Goal: Information Seeking & Learning: Learn about a topic

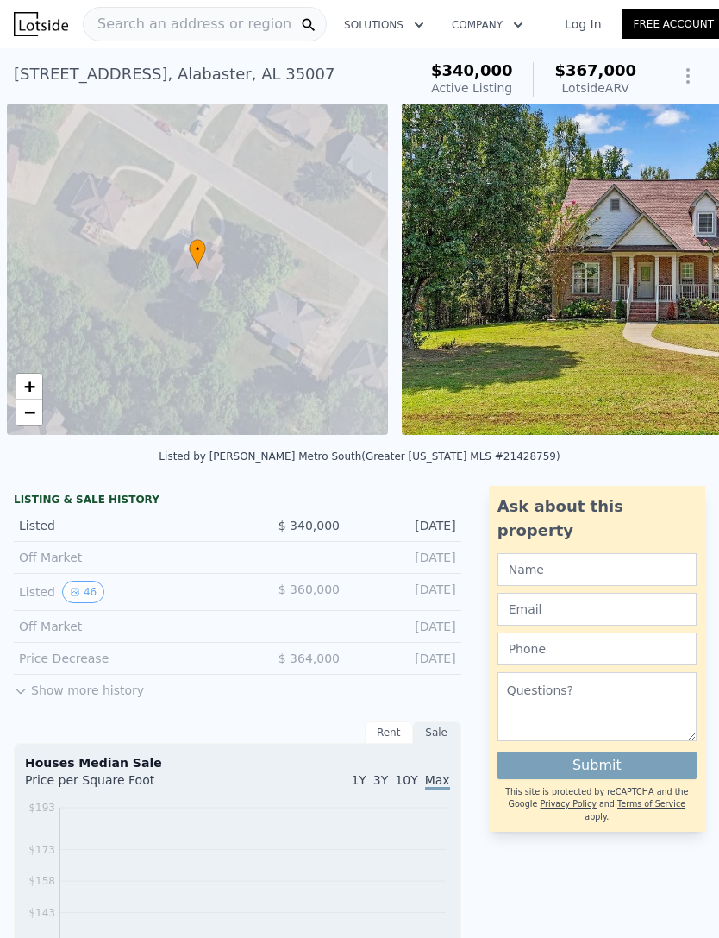
scroll to position [0, 7]
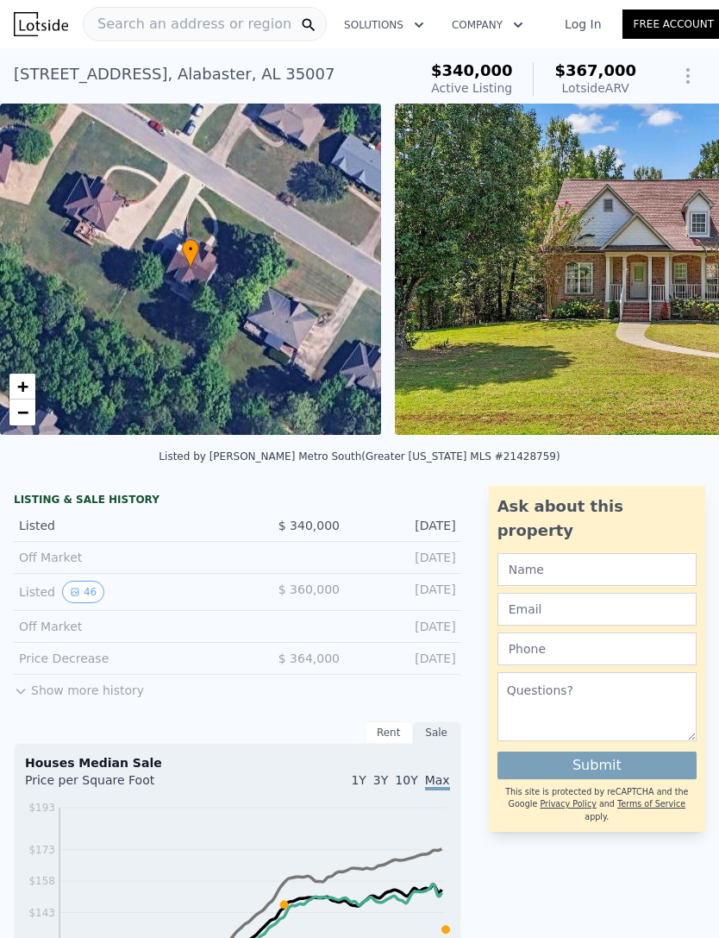
click at [231, 17] on span "Search an address or region" at bounding box center [188, 24] width 208 height 21
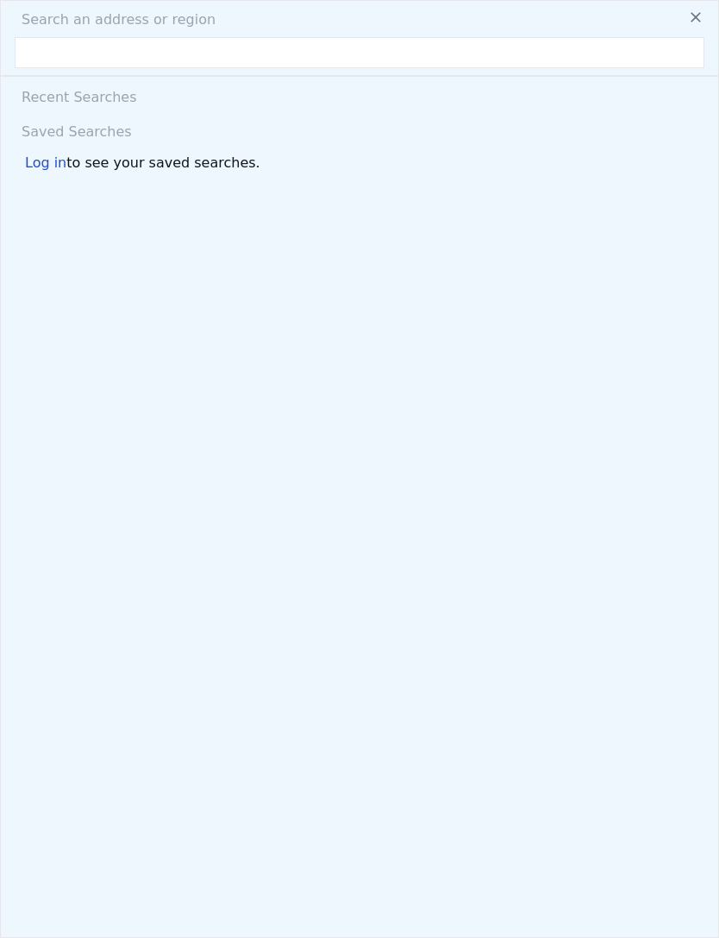
click at [111, 55] on input "text" at bounding box center [360, 52] width 690 height 31
type input "216 LEES COVE HELENA, AL 35080"
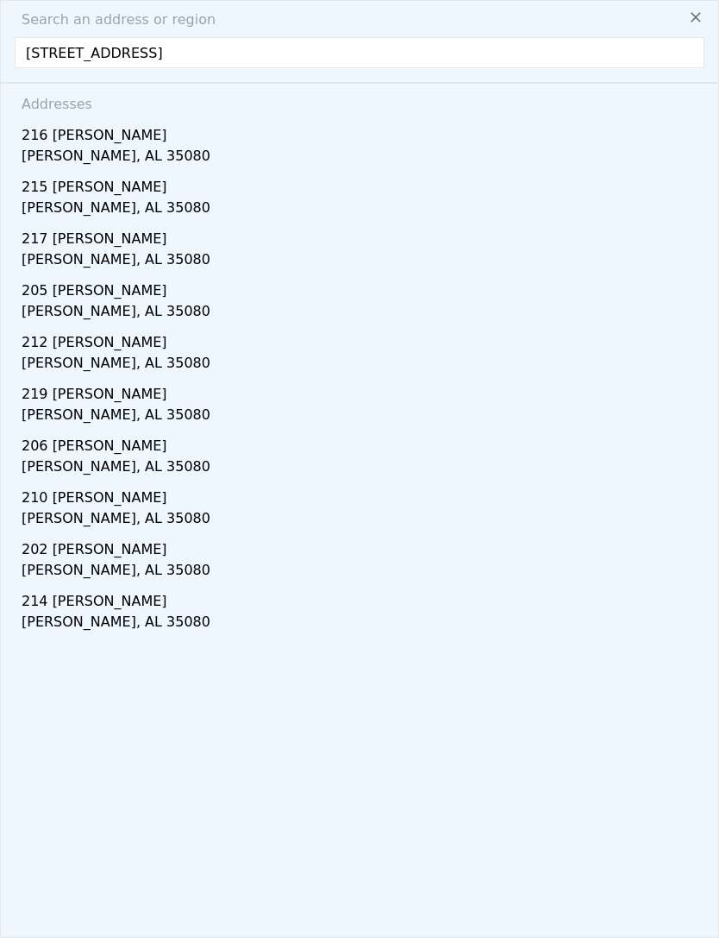
click at [35, 148] on div "Helena, AL 35080" at bounding box center [363, 158] width 683 height 24
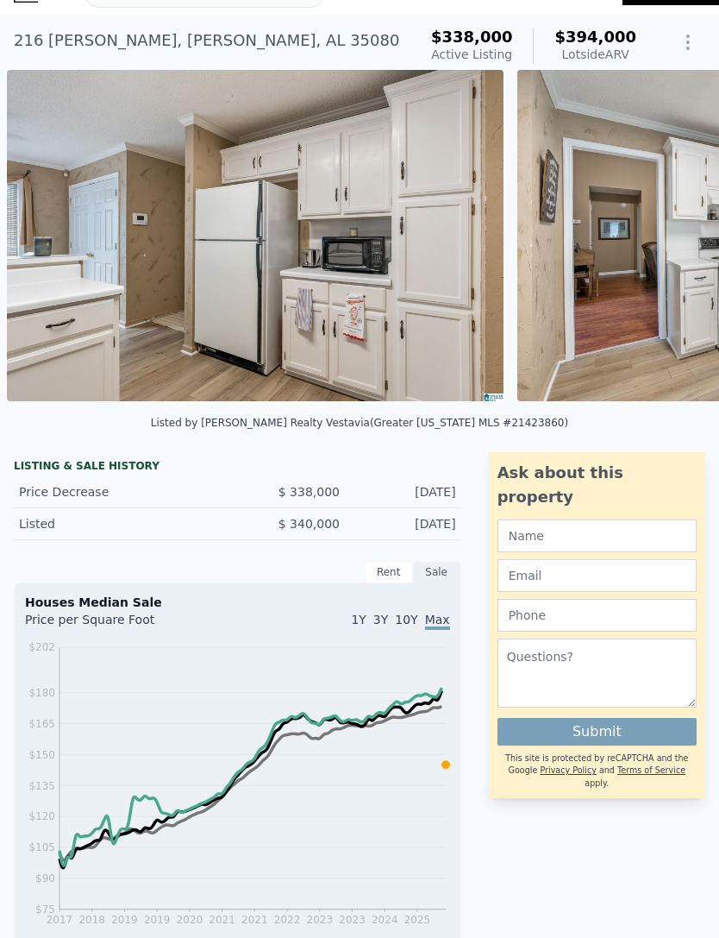
scroll to position [16, 0]
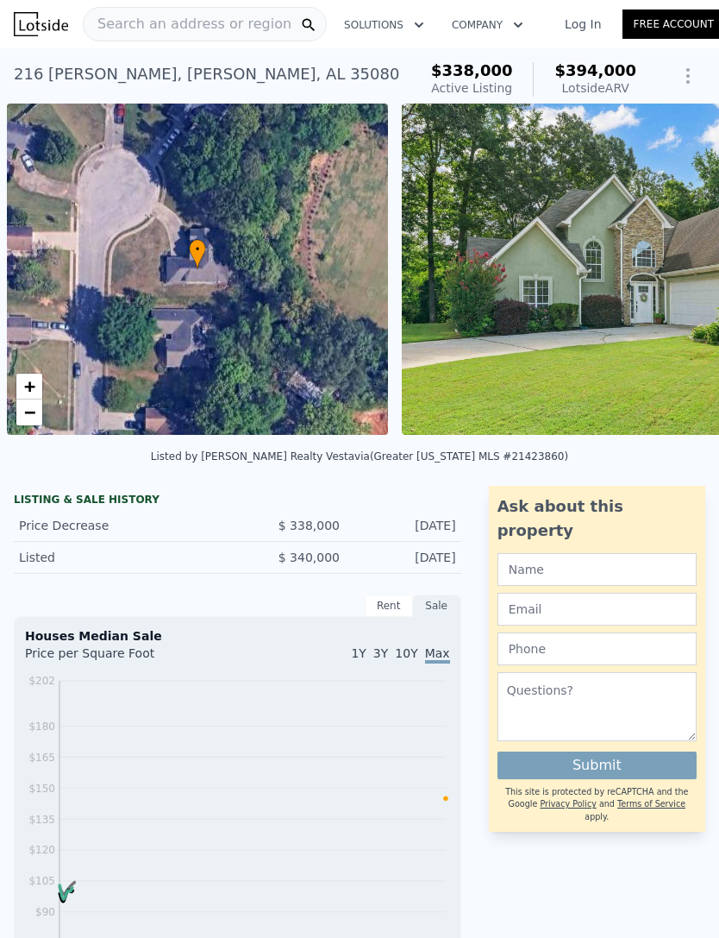
scroll to position [0, 7]
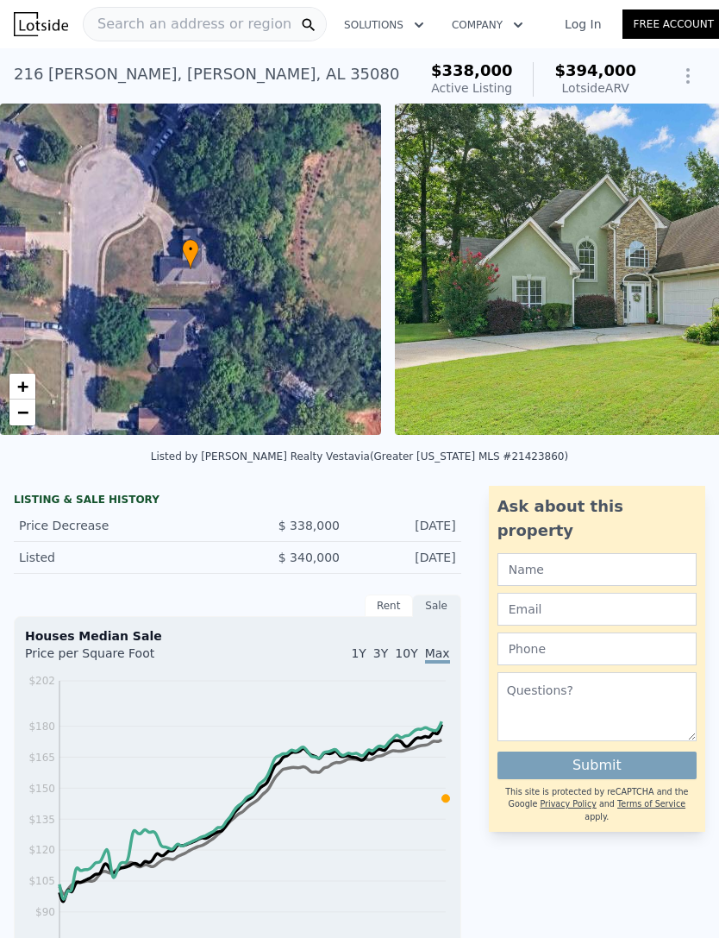
click at [239, 85] on div "[STREET_ADDRESS][PERSON_NAME] Active at $338k (~ARV $394k )" at bounding box center [212, 79] width 397 height 48
click at [248, 72] on div "[STREET_ADDRESS][PERSON_NAME] Active at $338k (~ARV $394k )" at bounding box center [212, 79] width 397 height 48
click at [227, 71] on div "216 Lees Cv , Helena , AL 35080" at bounding box center [207, 74] width 386 height 24
click at [197, 27] on span "Search an address or region" at bounding box center [188, 24] width 208 height 21
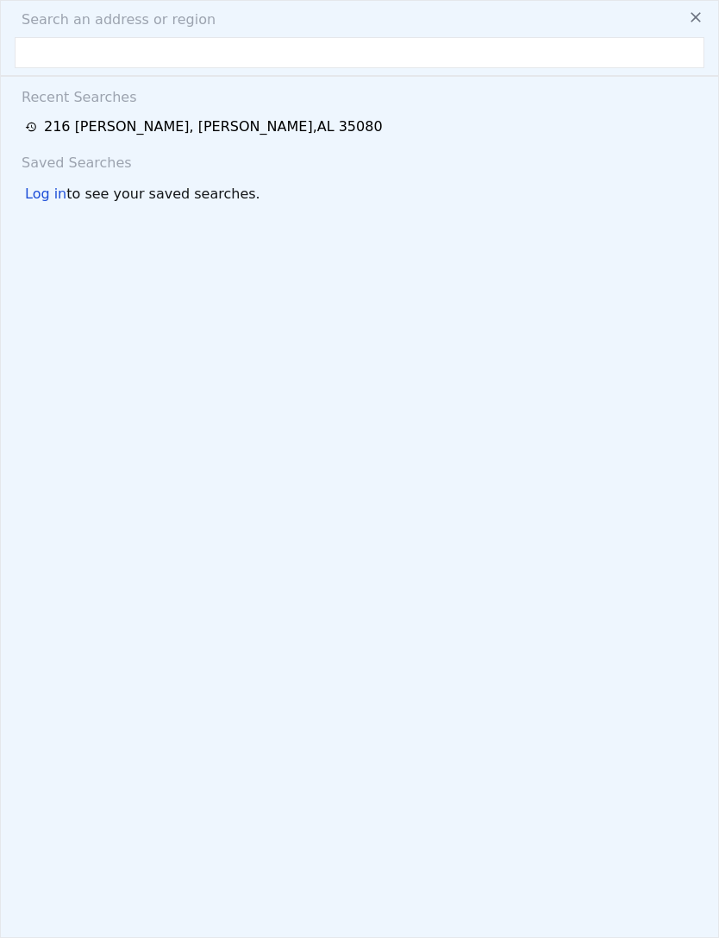
click at [134, 58] on input "text" at bounding box center [360, 52] width 690 height 31
type input "121 OLD SPANISH TRAIL ALABASTER, AL 35007"
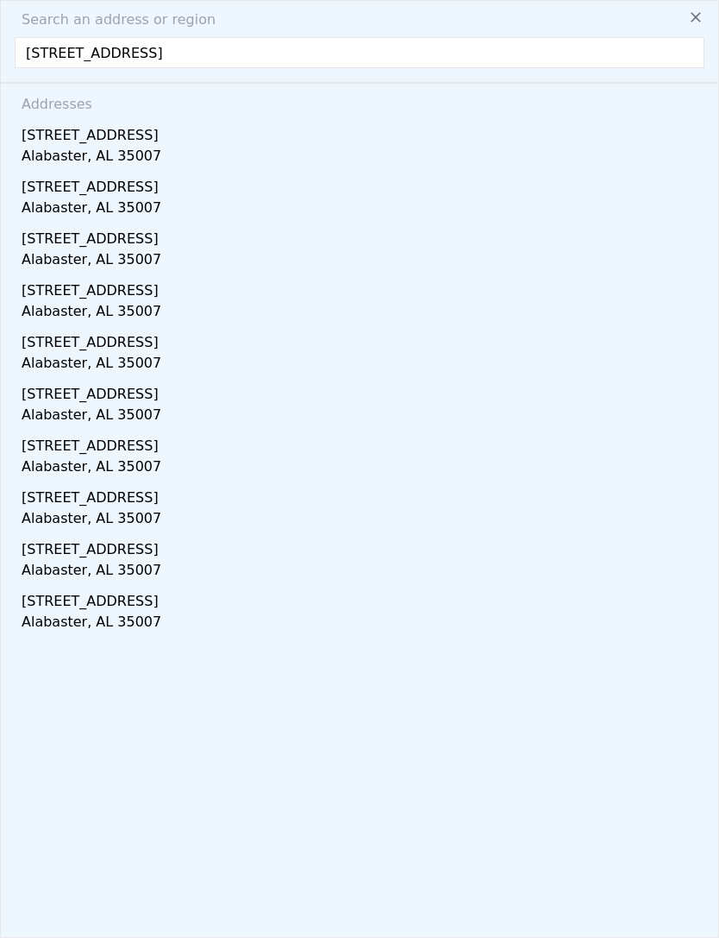
click at [598, 148] on div "Alabaster, AL 35007" at bounding box center [363, 158] width 683 height 24
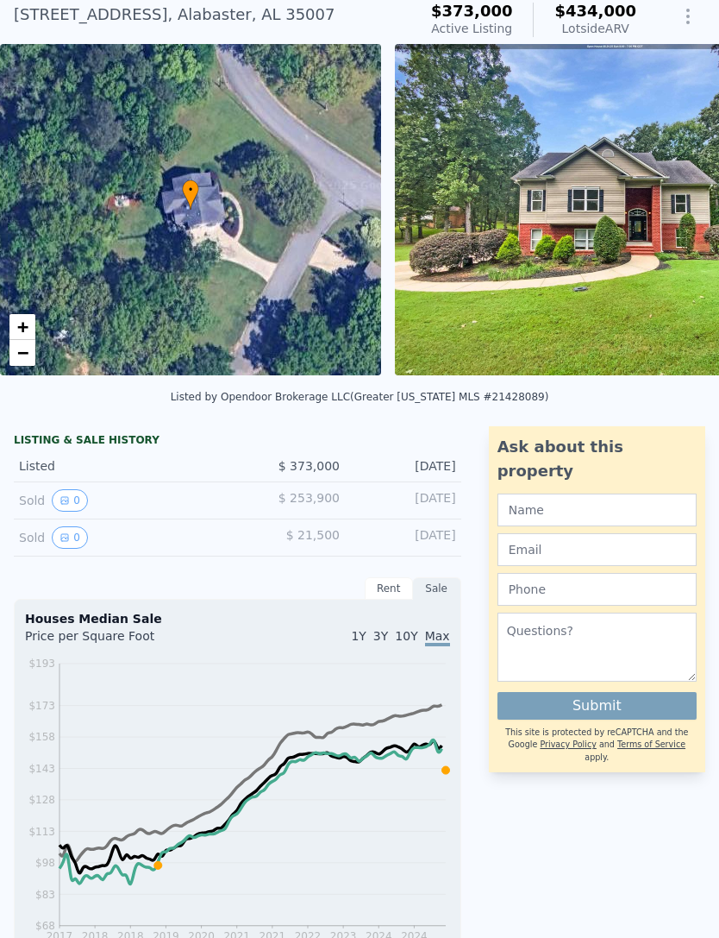
scroll to position [61, 0]
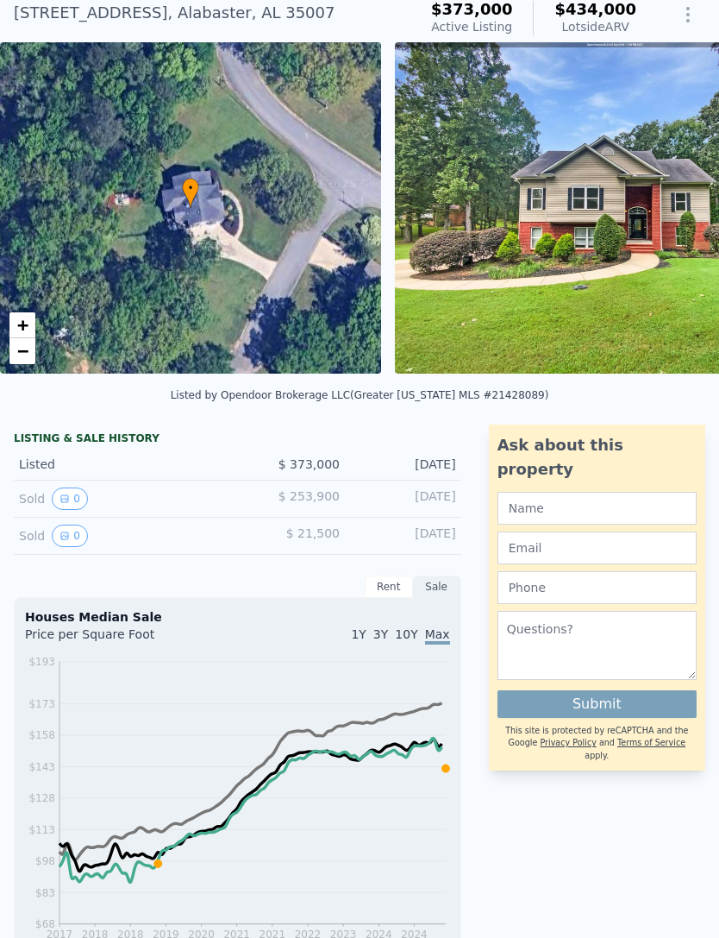
click at [60, 531] on icon "View historical data" at bounding box center [65, 536] width 10 height 10
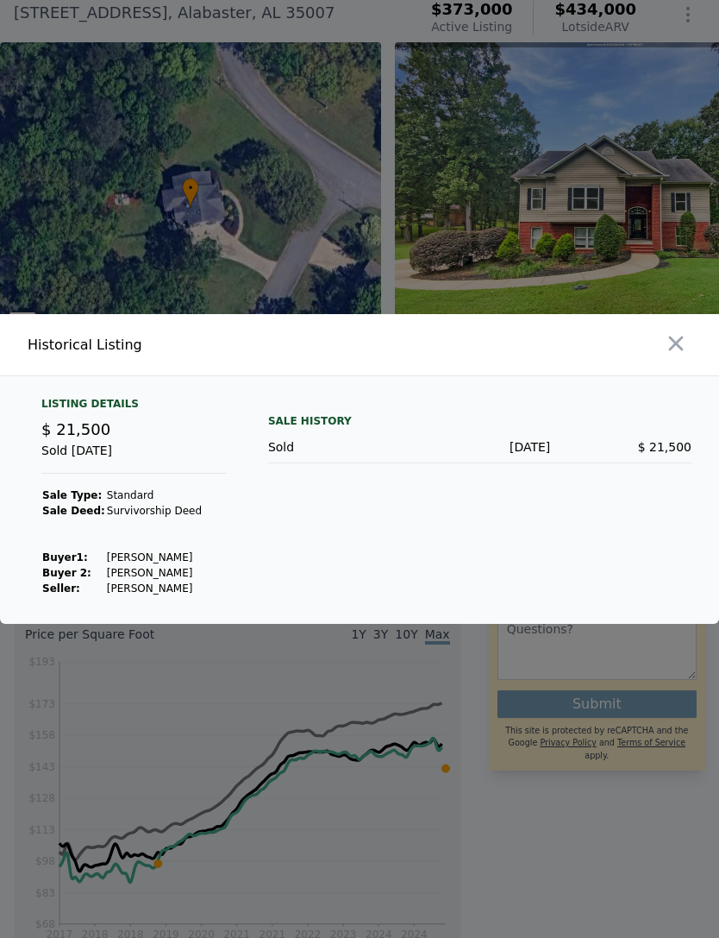
click at [685, 355] on icon "button" at bounding box center [676, 343] width 24 height 24
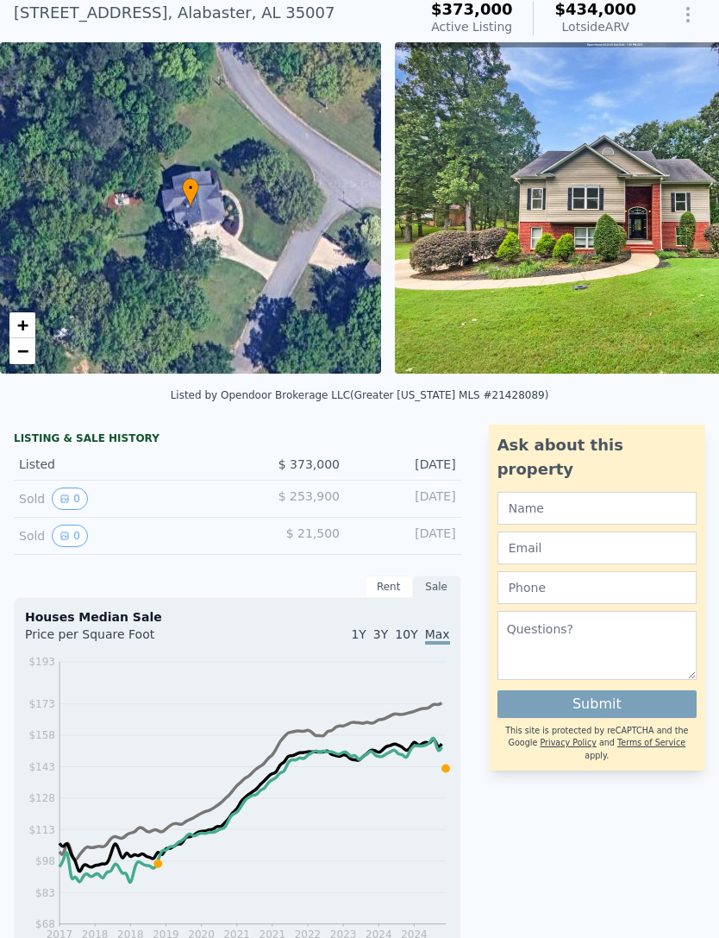
click at [65, 488] on button "0" at bounding box center [70, 498] width 36 height 22
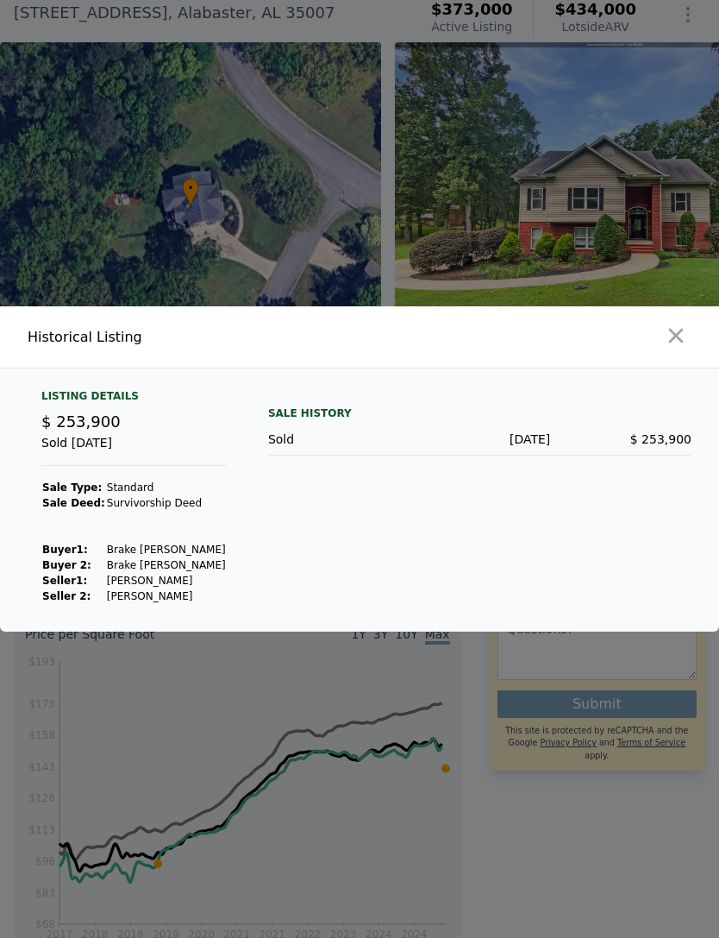
click at [682, 348] on icon "button" at bounding box center [676, 335] width 24 height 24
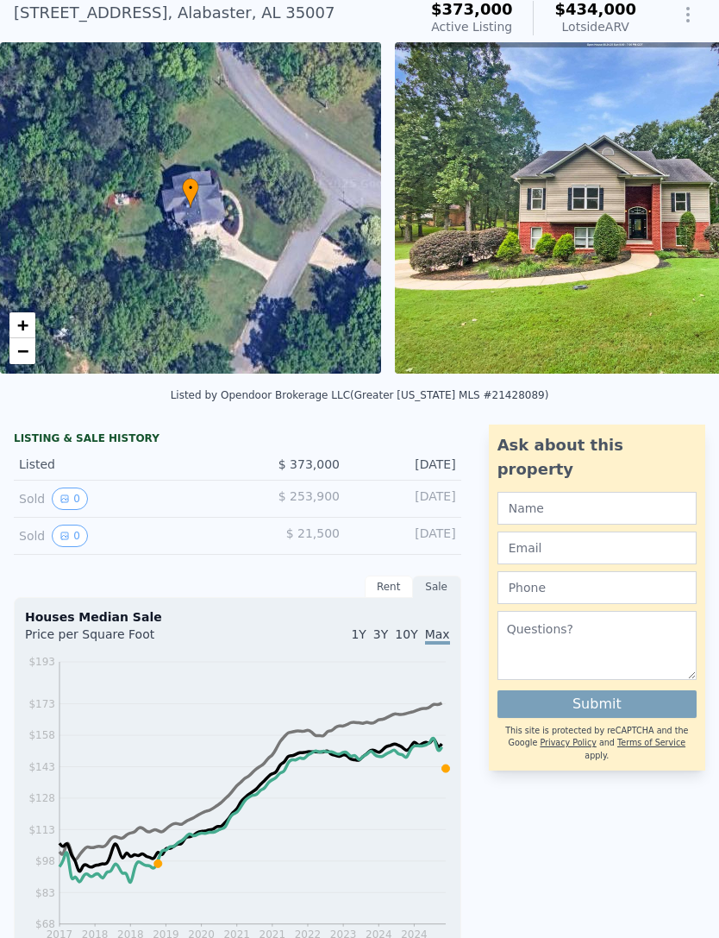
click at [65, 533] on icon "View historical data" at bounding box center [64, 535] width 7 height 7
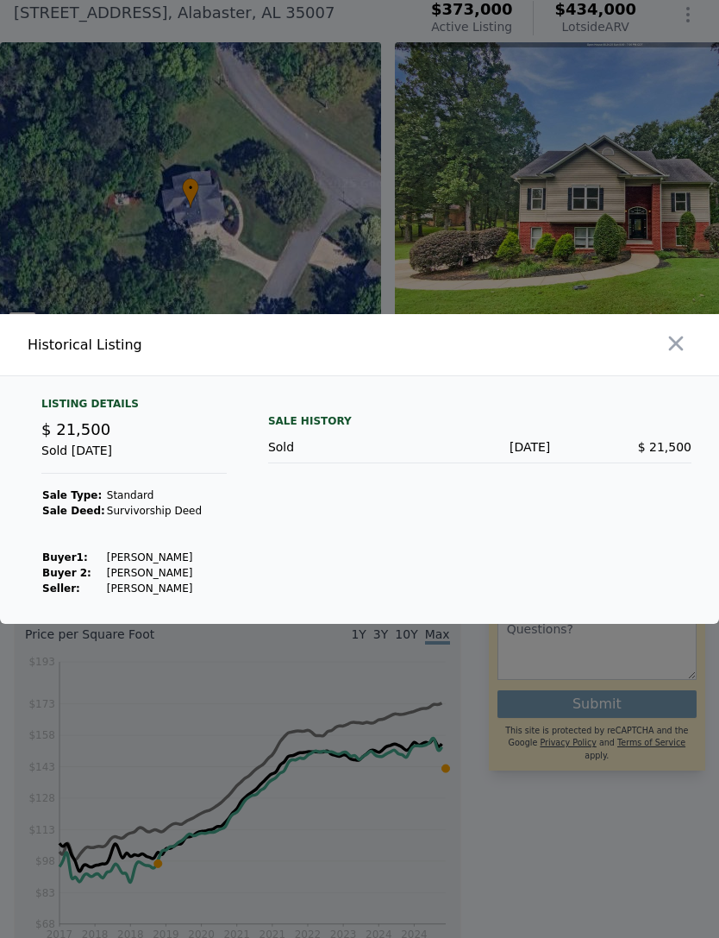
click at [673, 351] on icon "button" at bounding box center [676, 343] width 15 height 15
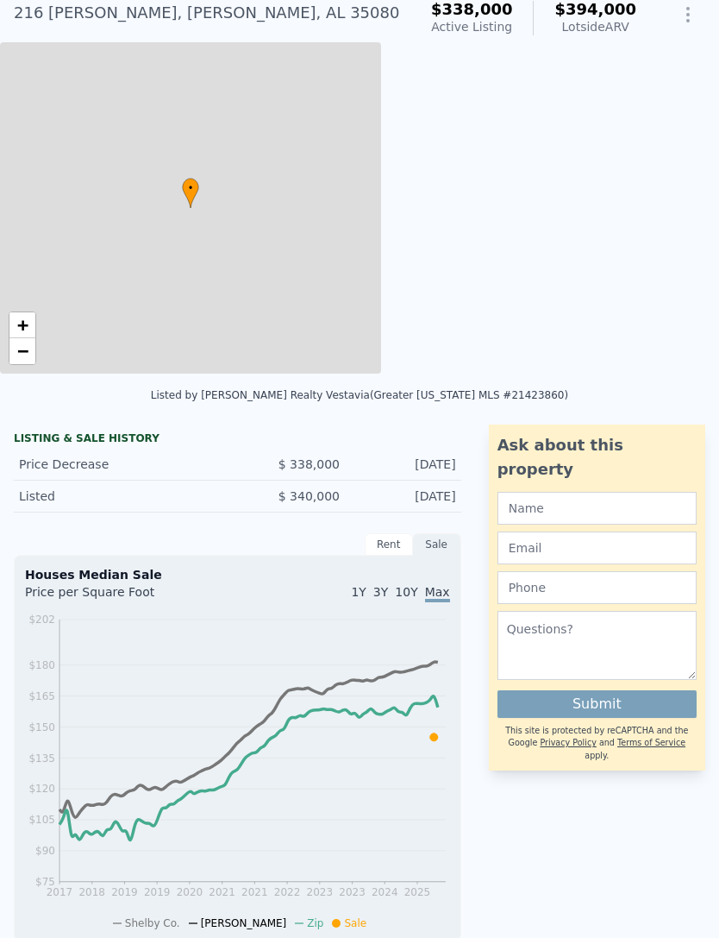
type input "$ 394,000"
type input "3.5"
type input "1692"
type input "2671"
type input "10454"
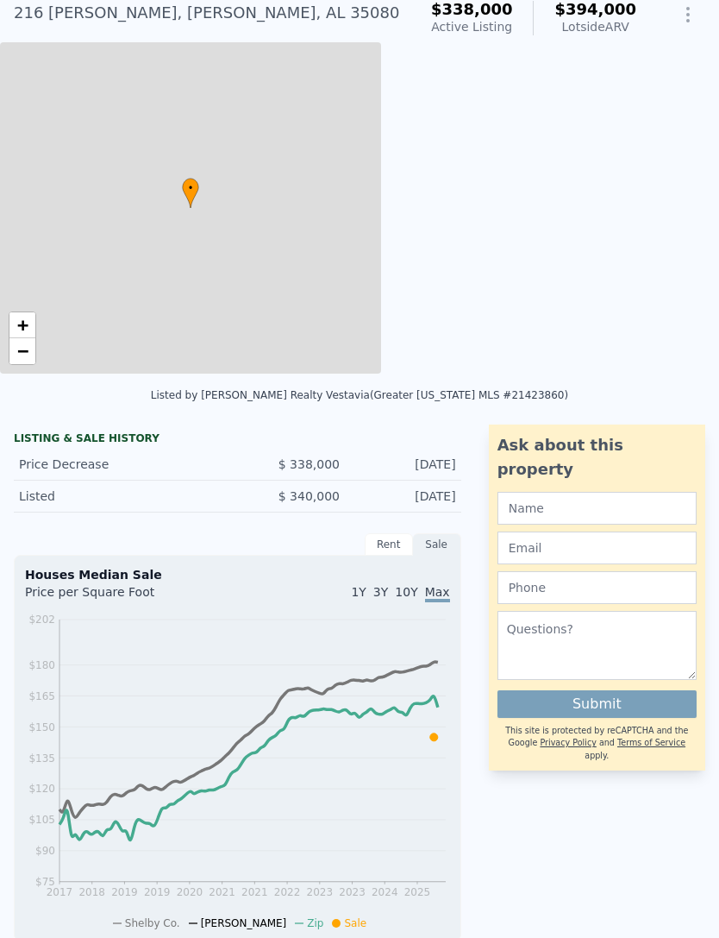
type input "26725"
type input "$ 14,533"
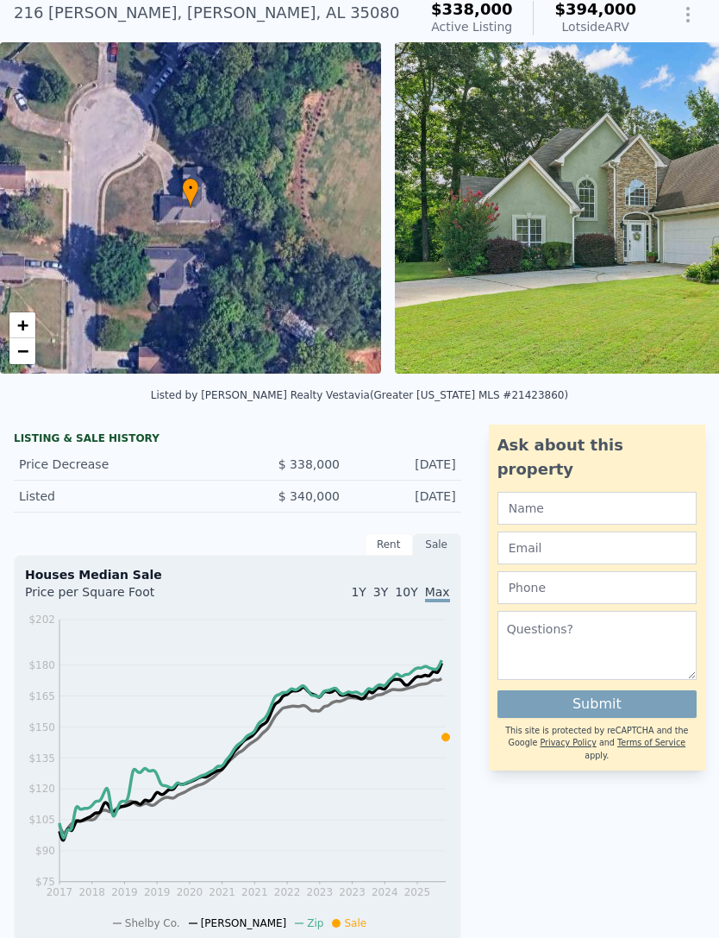
click at [0, 444] on div "LISTING & SALE HISTORY Price Decrease $ 338,000 Aug 7, 2025 Listed $ 340,000 Ju…" at bounding box center [237, 780] width 475 height 713
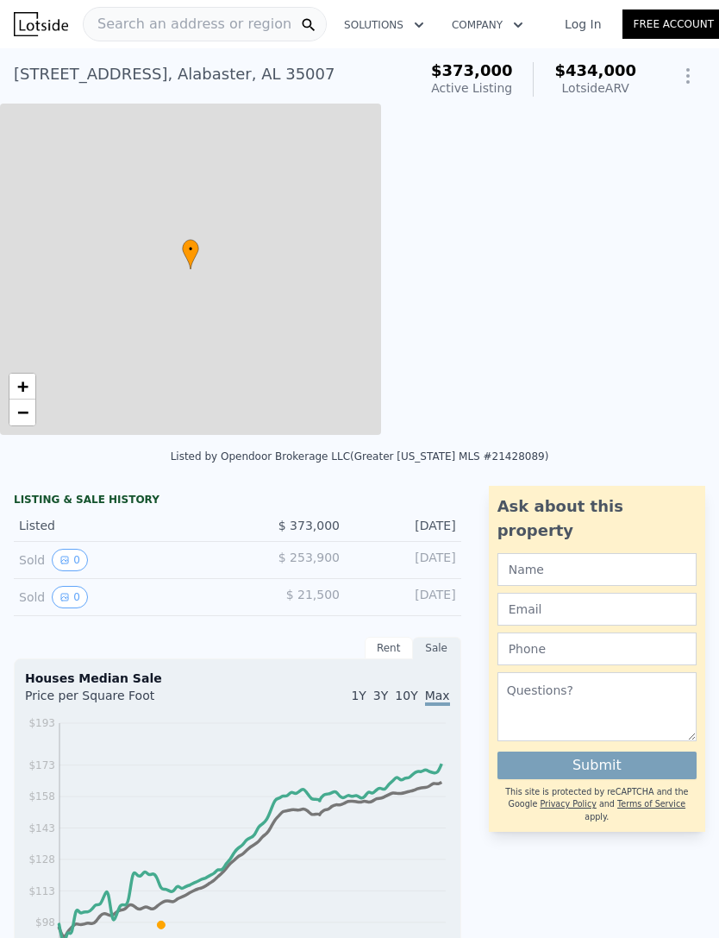
type input "$ 434,000"
type input "4.5"
type input "1954"
type input "3074"
type input "14331"
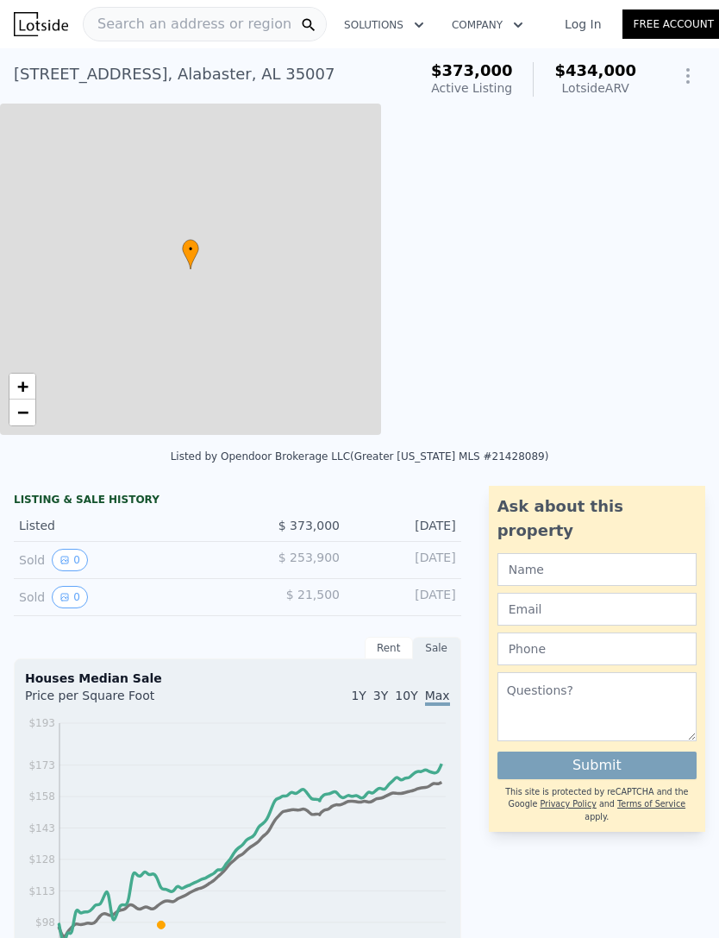
type input "28291"
type input "$ 15,375"
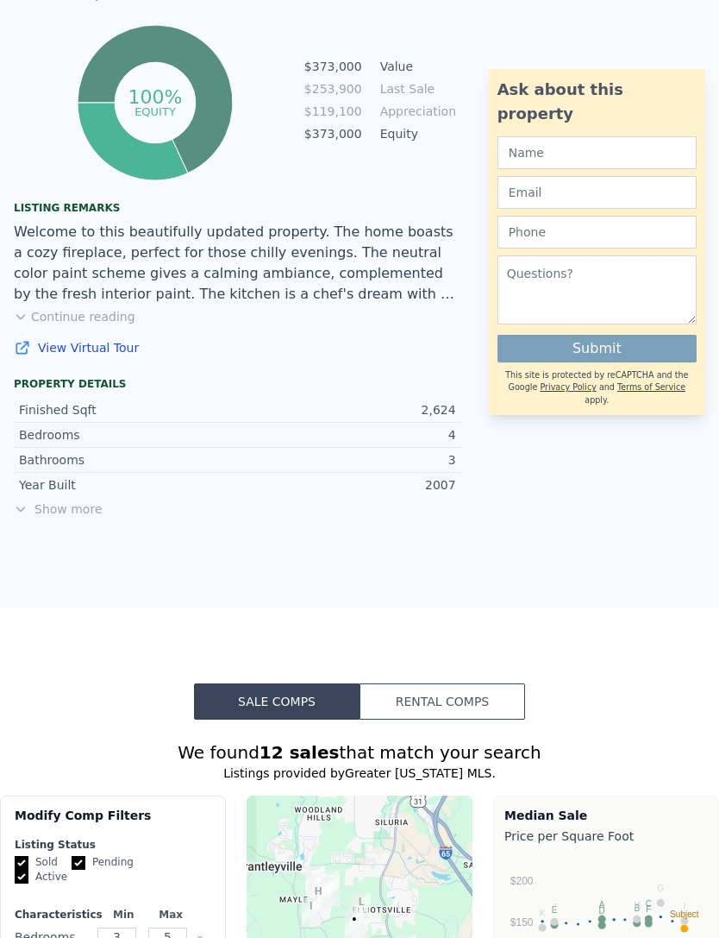
scroll to position [1074, 0]
click at [41, 301] on div "Welcome to this beautifully updated property. The home boasts a cozy fireplace,…" at bounding box center [238, 264] width 448 height 83
click at [61, 317] on button "Continue reading" at bounding box center [75, 317] width 122 height 17
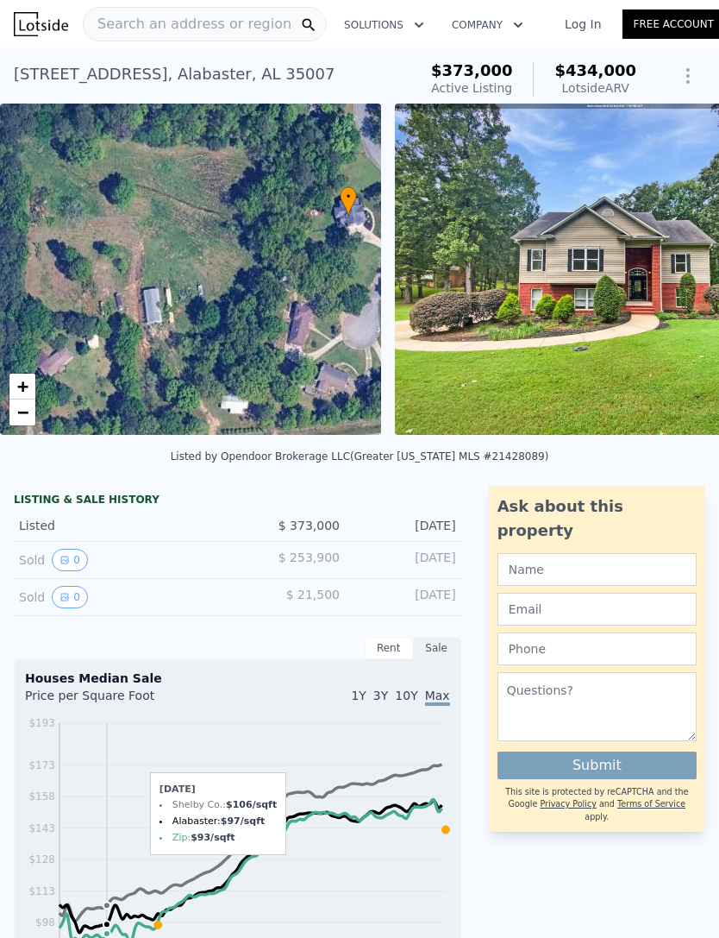
scroll to position [0, 0]
click at [60, 556] on icon "View historical data" at bounding box center [65, 560] width 10 height 10
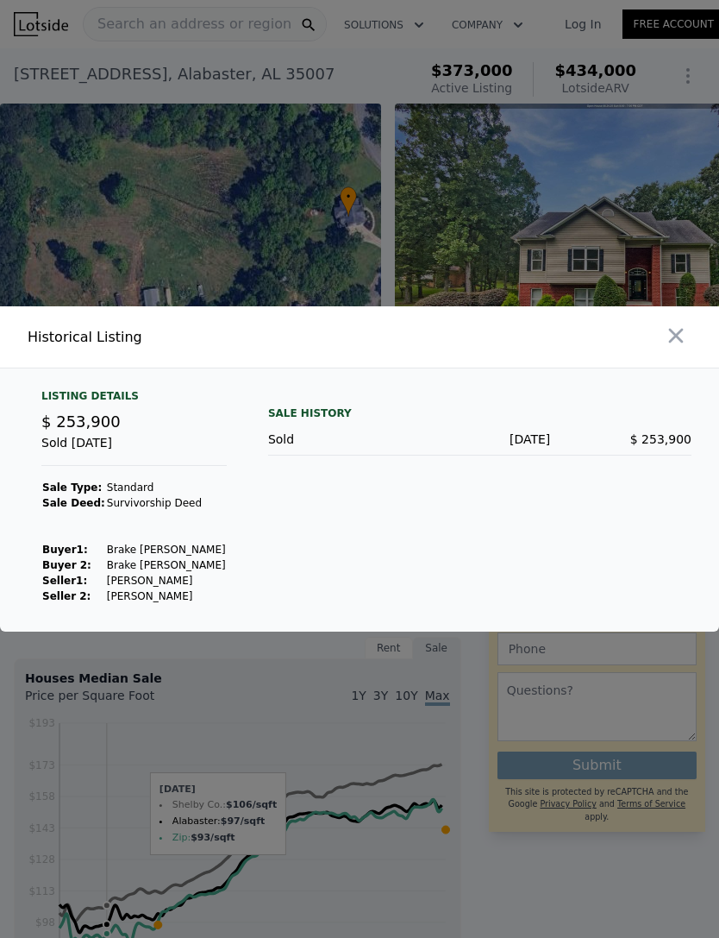
click at [166, 725] on div at bounding box center [359, 469] width 719 height 938
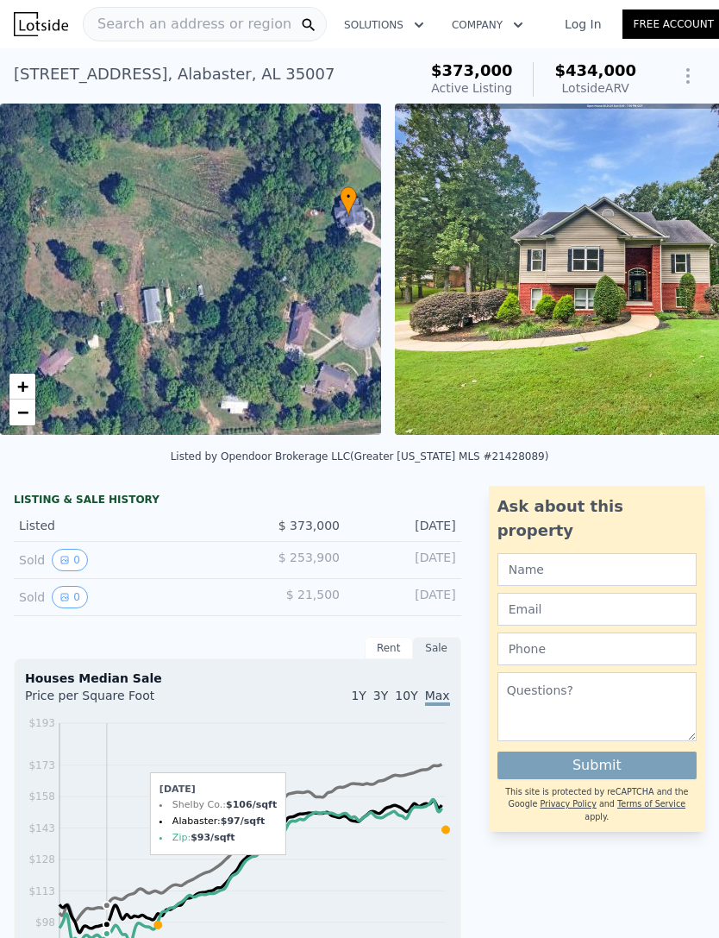
click at [60, 563] on icon "View historical data" at bounding box center [65, 560] width 10 height 10
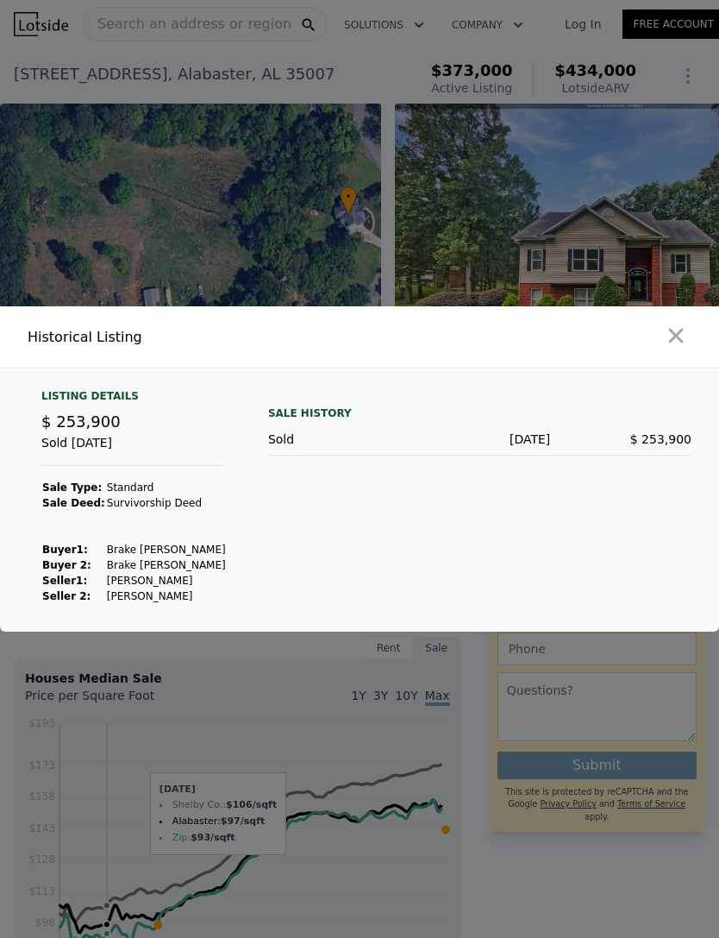
click at [166, 705] on div at bounding box center [359, 469] width 719 height 938
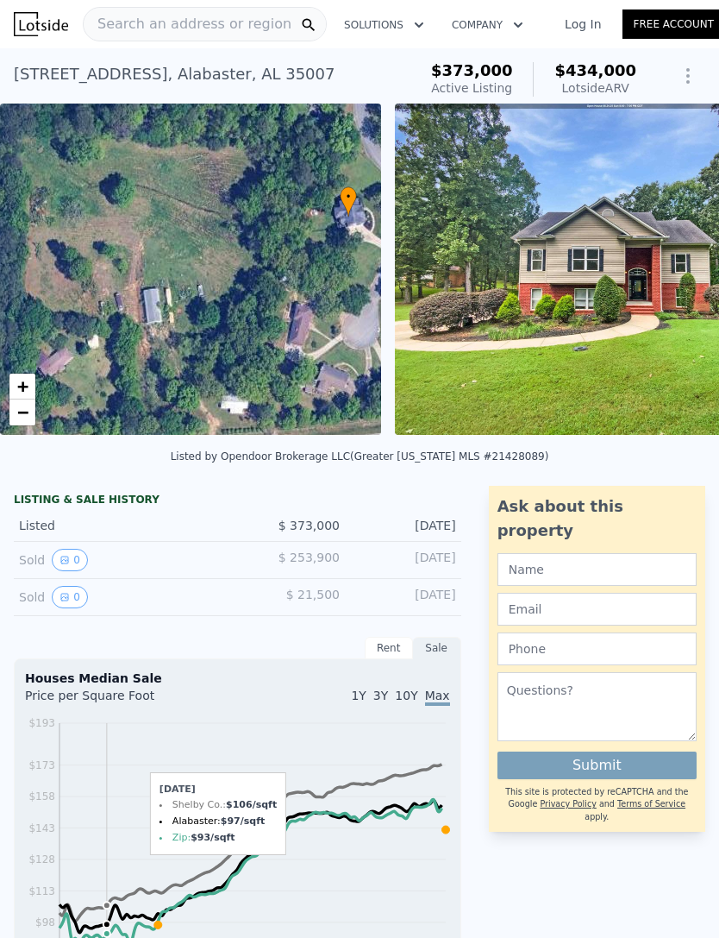
click at [61, 606] on button "0" at bounding box center [70, 597] width 36 height 22
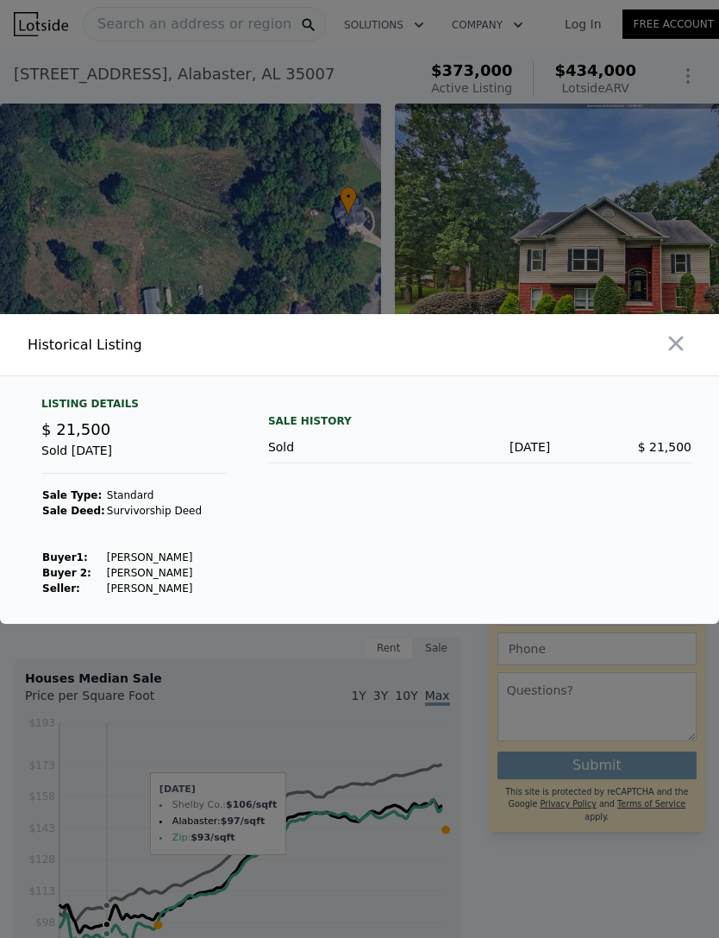
click at [215, 596] on div "Listing Details $ 21,500 Sold Apr 20, 2006 Sale Type: Standard Sale Deed: Survi…" at bounding box center [134, 496] width 213 height 199
click at [675, 355] on icon "button" at bounding box center [676, 343] width 24 height 24
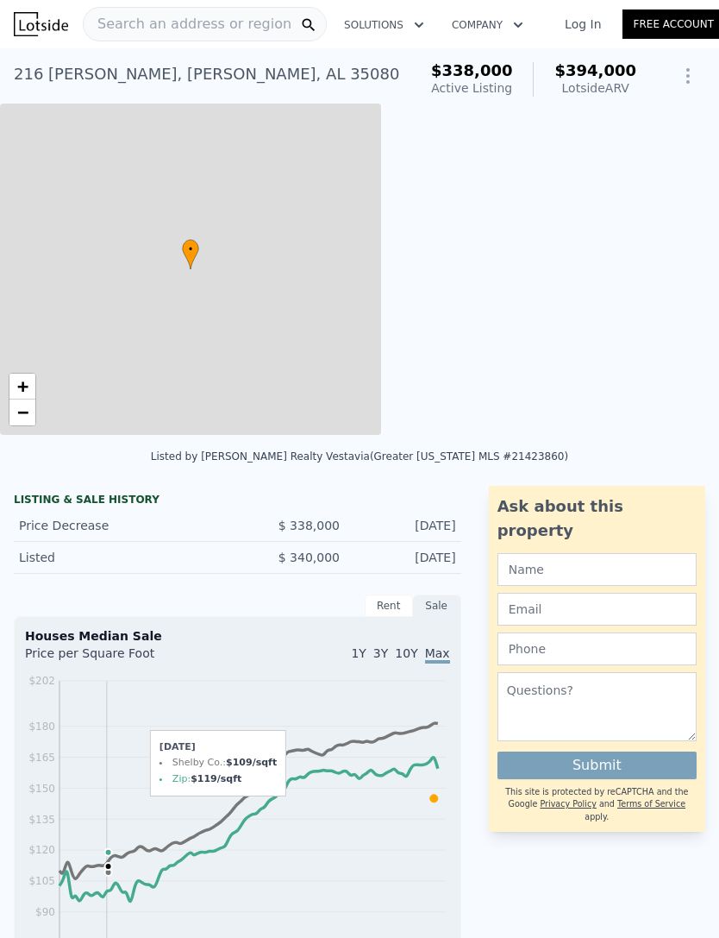
type input "$ 394,000"
type input "3.5"
type input "1692"
type input "2671"
type input "10454"
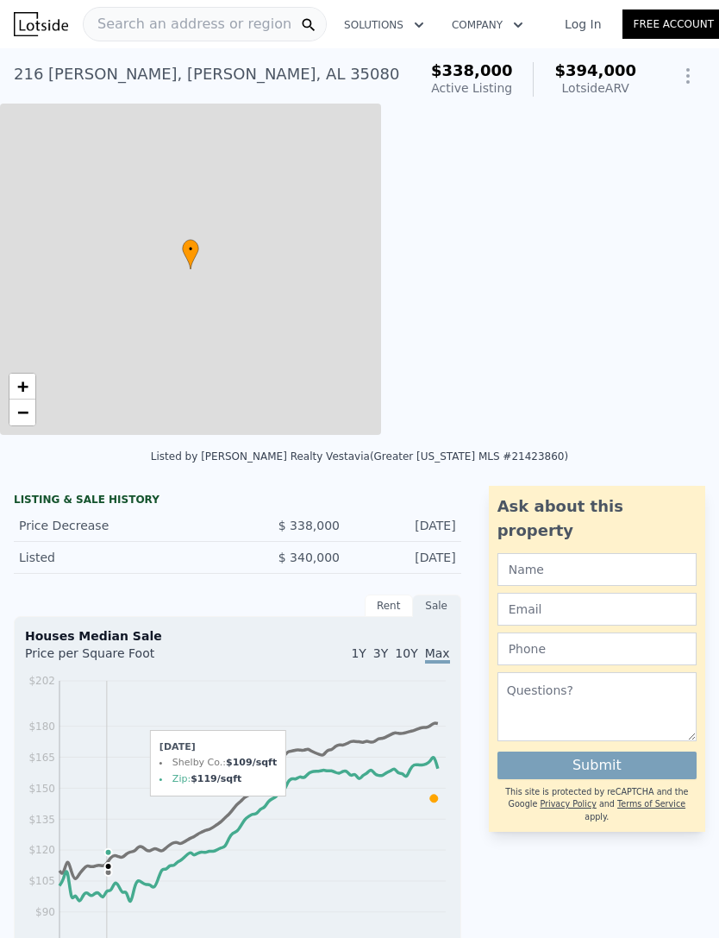
type input "26725"
type input "$ 14,533"
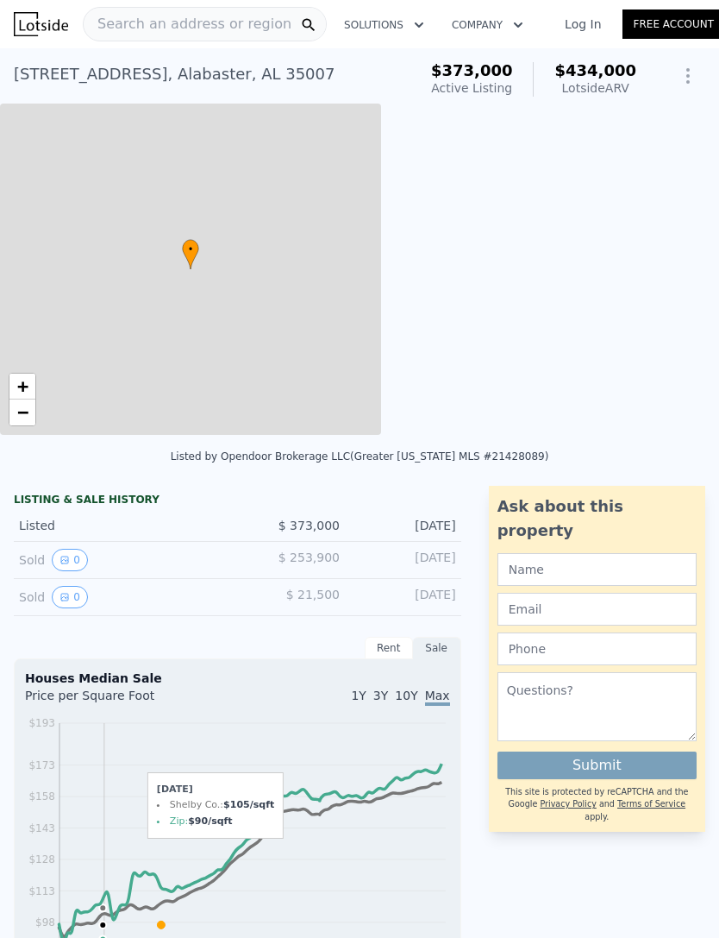
type input "$ 434,000"
type input "4.5"
type input "1954"
type input "3074"
type input "14331"
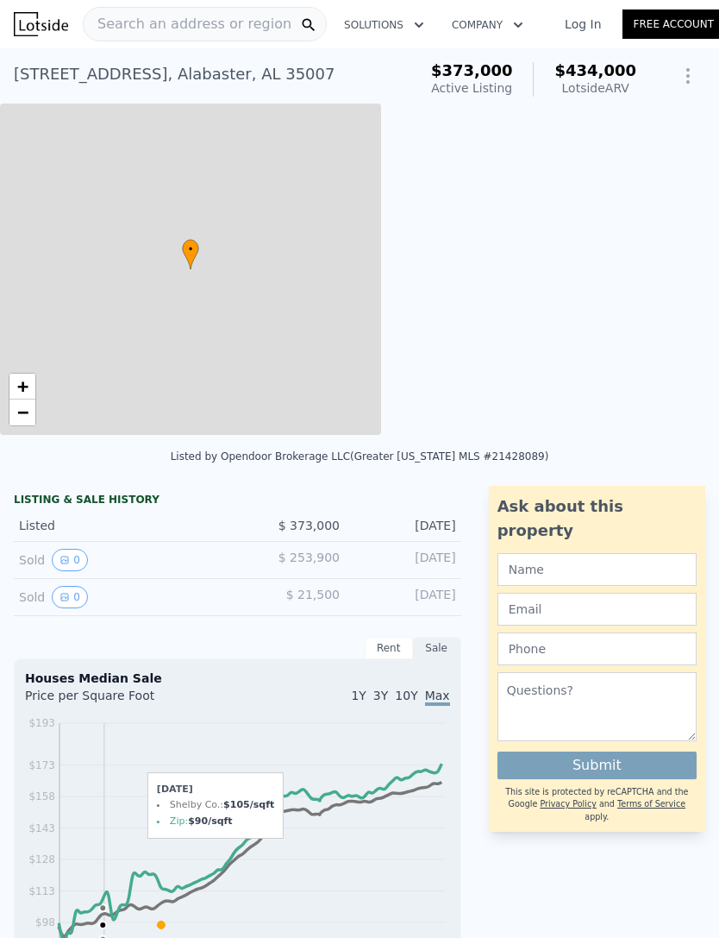
type input "28291"
type input "$ 15,375"
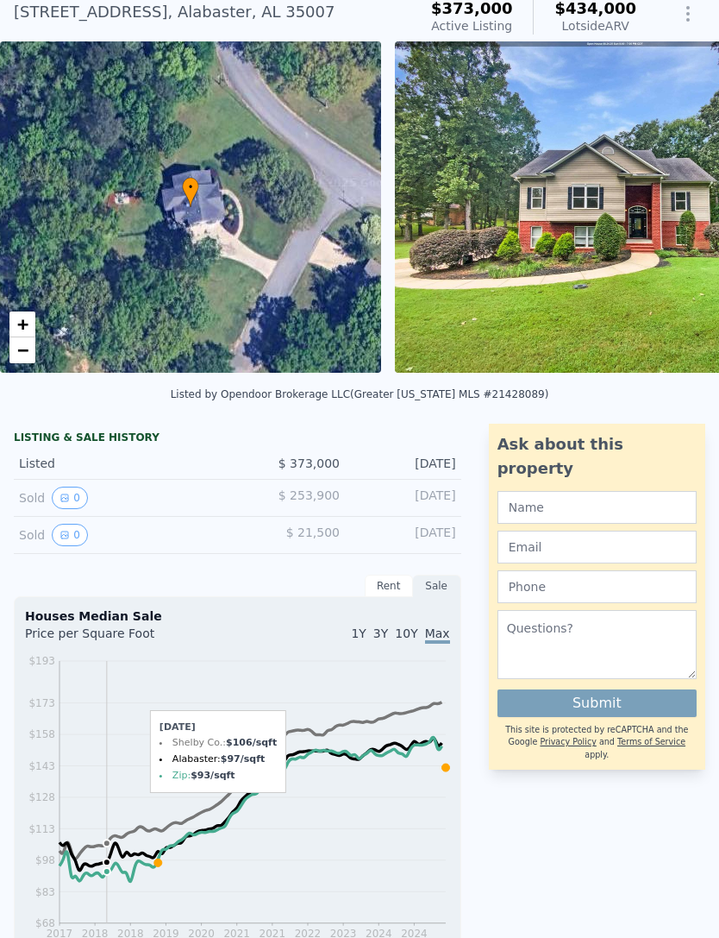
scroll to position [87, 0]
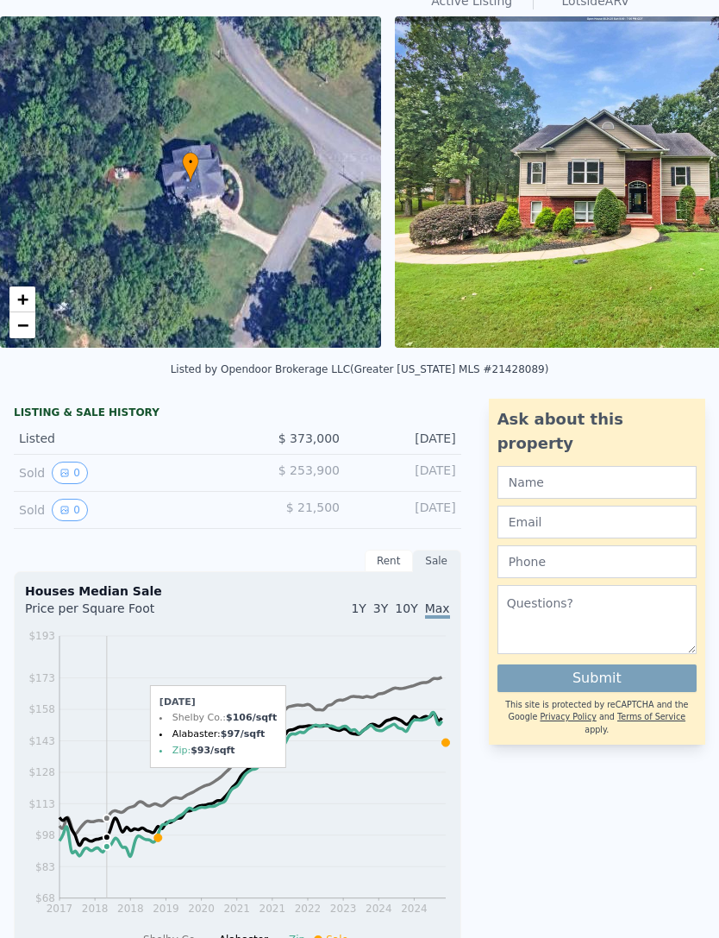
click at [64, 471] on icon "View historical data" at bounding box center [65, 473] width 10 height 10
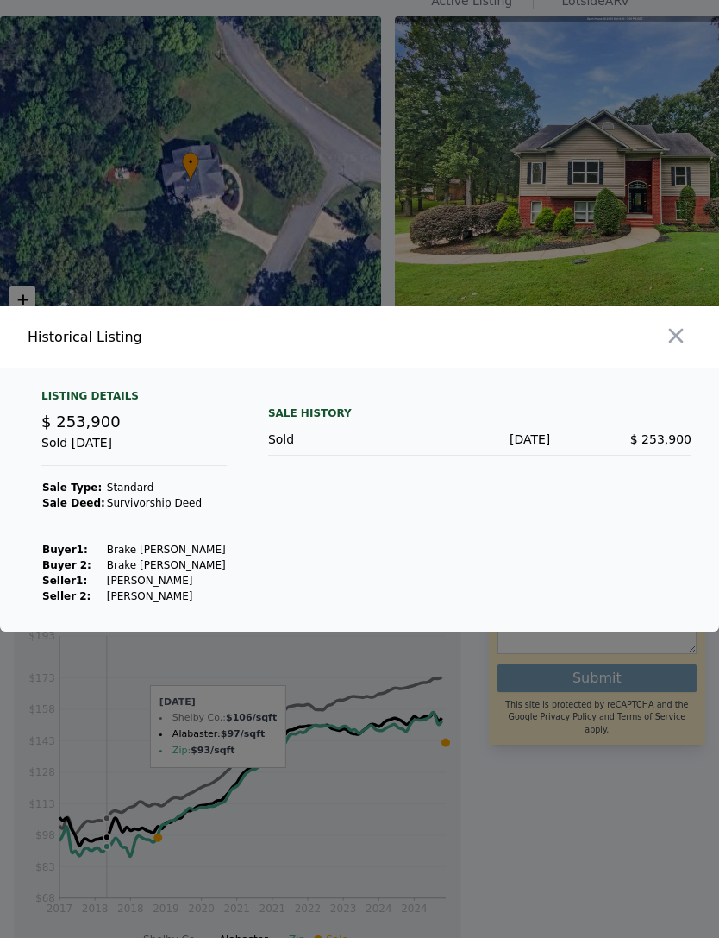
click at [677, 348] on icon "button" at bounding box center [676, 335] width 24 height 24
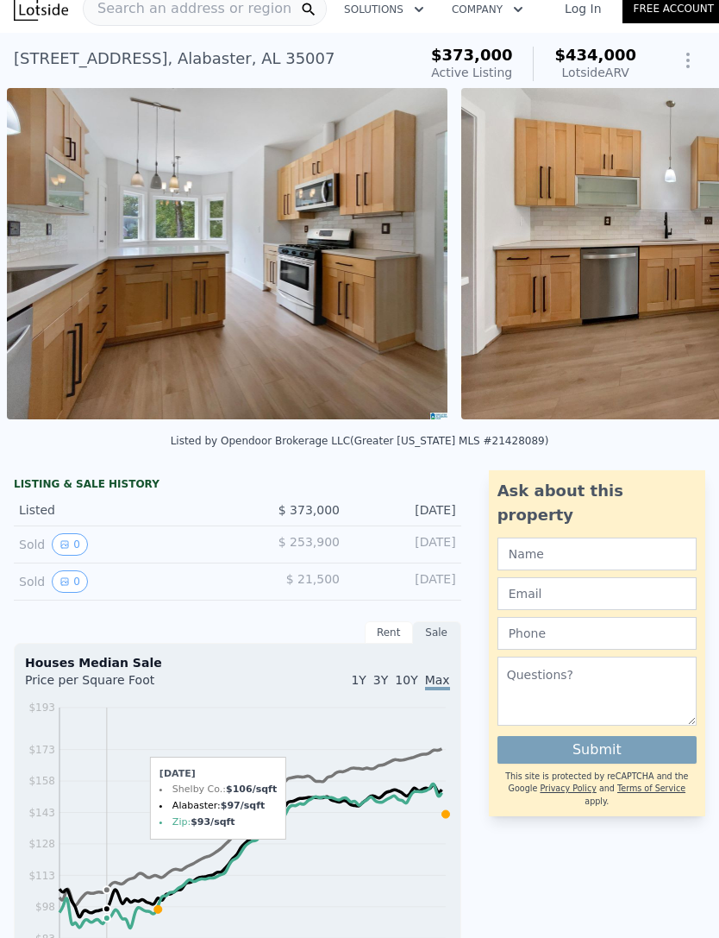
scroll to position [16, 0]
click at [104, 370] on img at bounding box center [228, 252] width 442 height 331
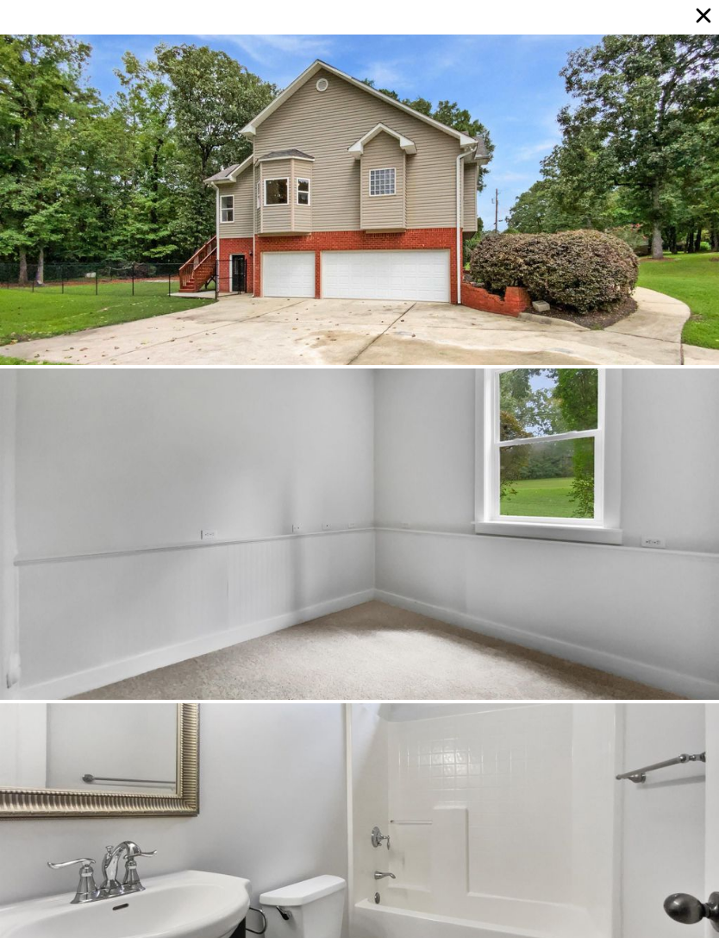
scroll to position [2675, 0]
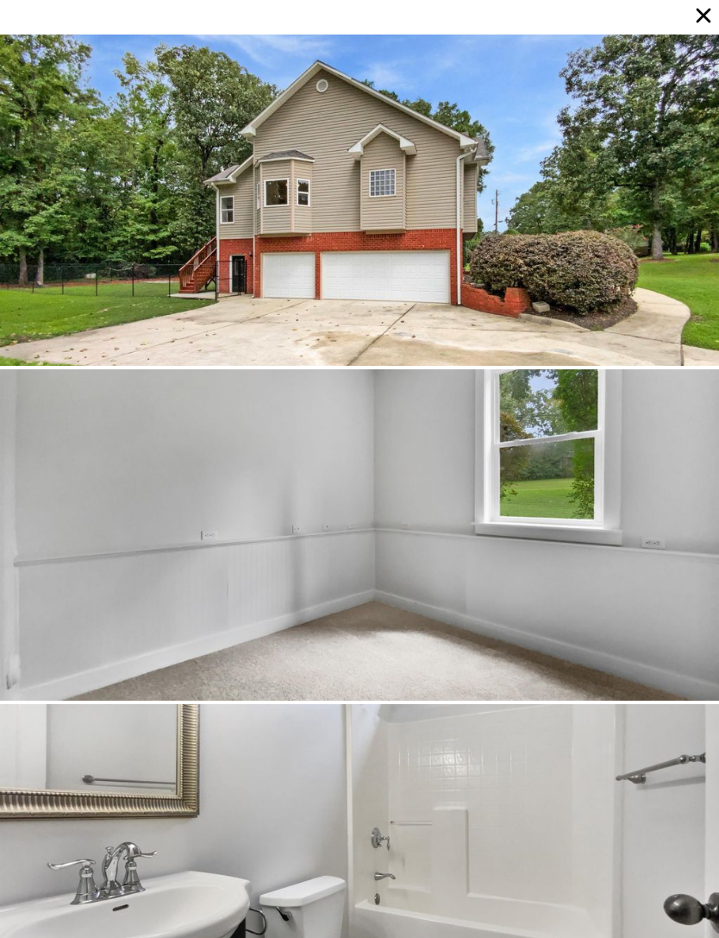
click at [606, 548] on div at bounding box center [359, 534] width 719 height 331
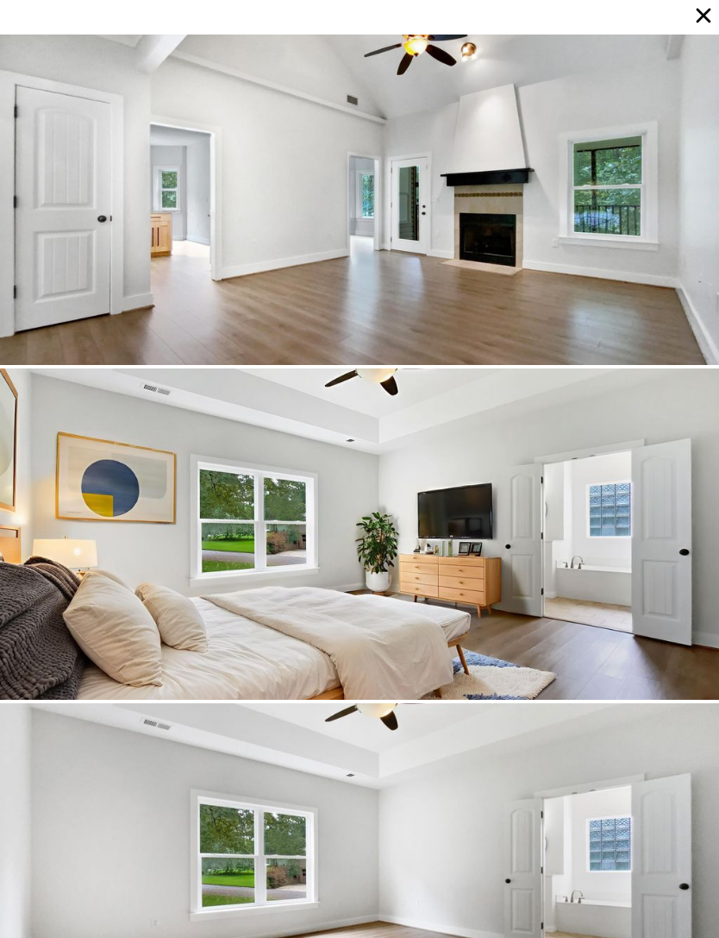
scroll to position [669, 0]
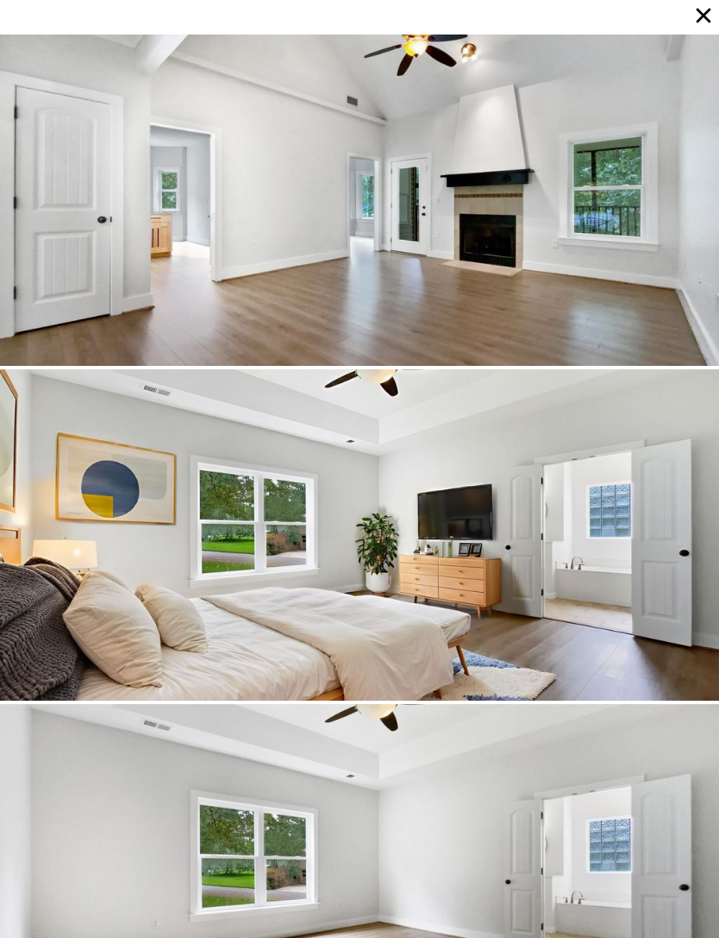
click at [700, 21] on icon at bounding box center [704, 15] width 24 height 24
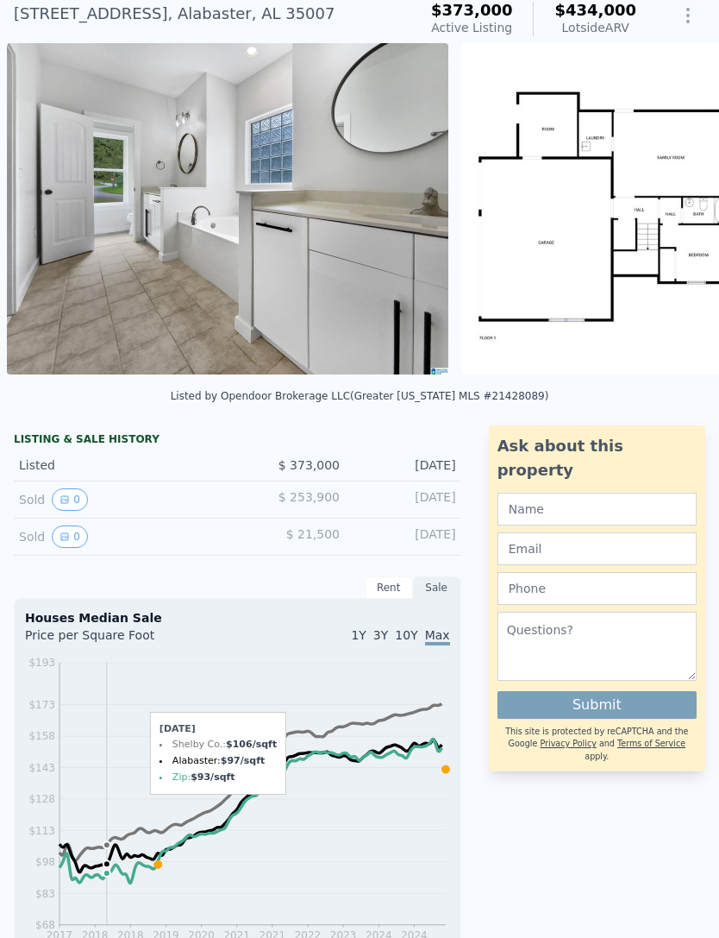
scroll to position [63, 0]
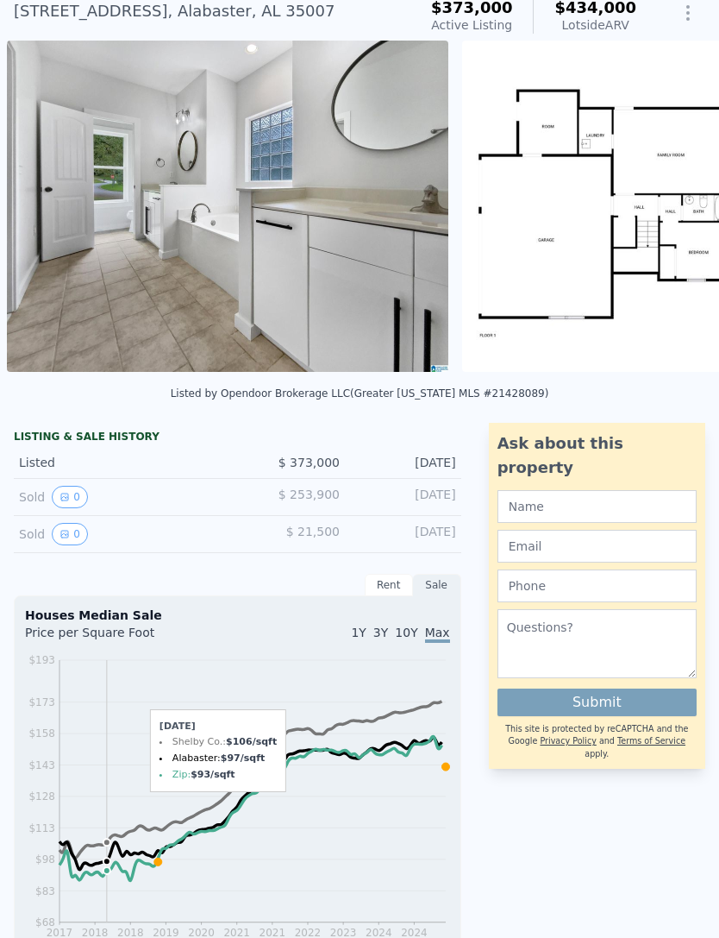
click at [158, 530] on div "Sold 0" at bounding box center [121, 534] width 204 height 22
click at [89, 441] on div "LISTING & SALE HISTORY" at bounding box center [238, 438] width 448 height 17
click at [50, 436] on div "LISTING & SALE HISTORY" at bounding box center [238, 438] width 448 height 17
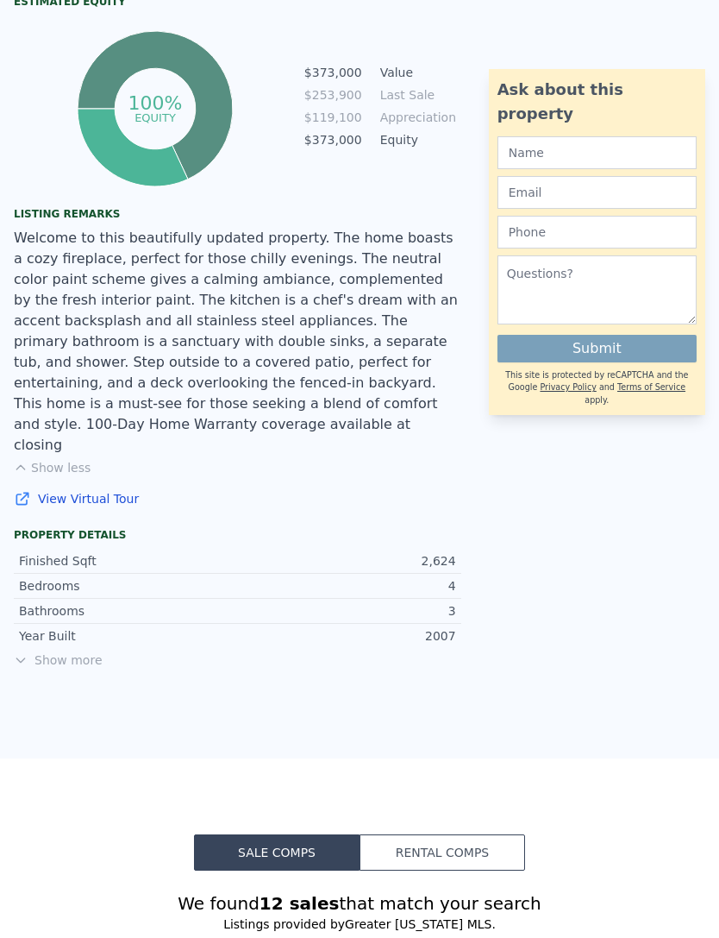
scroll to position [1071, 0]
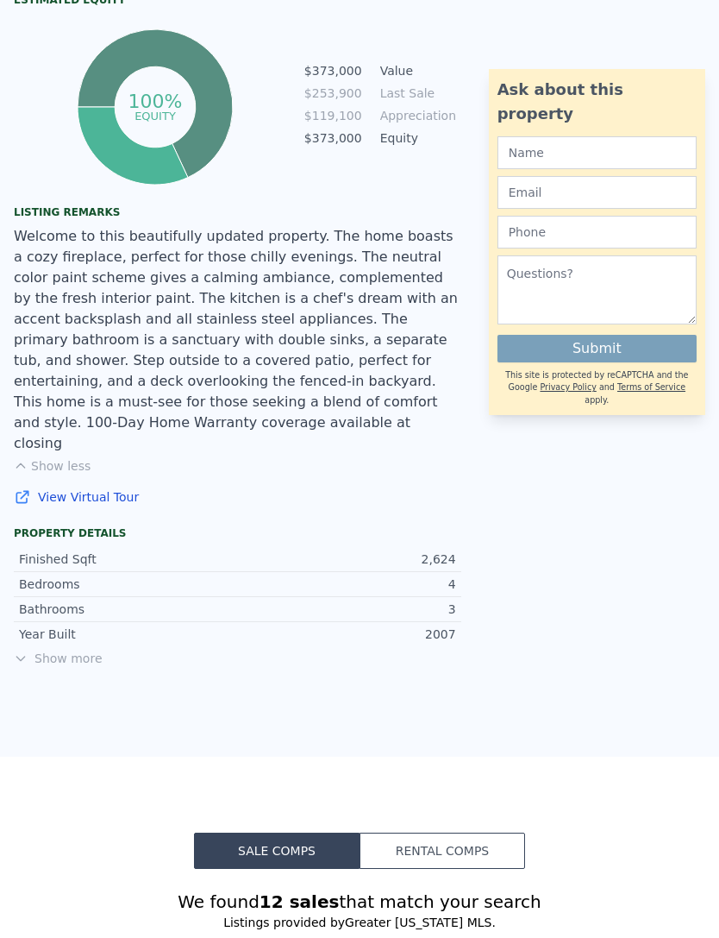
click at [71, 650] on span "Show more" at bounding box center [238, 658] width 448 height 17
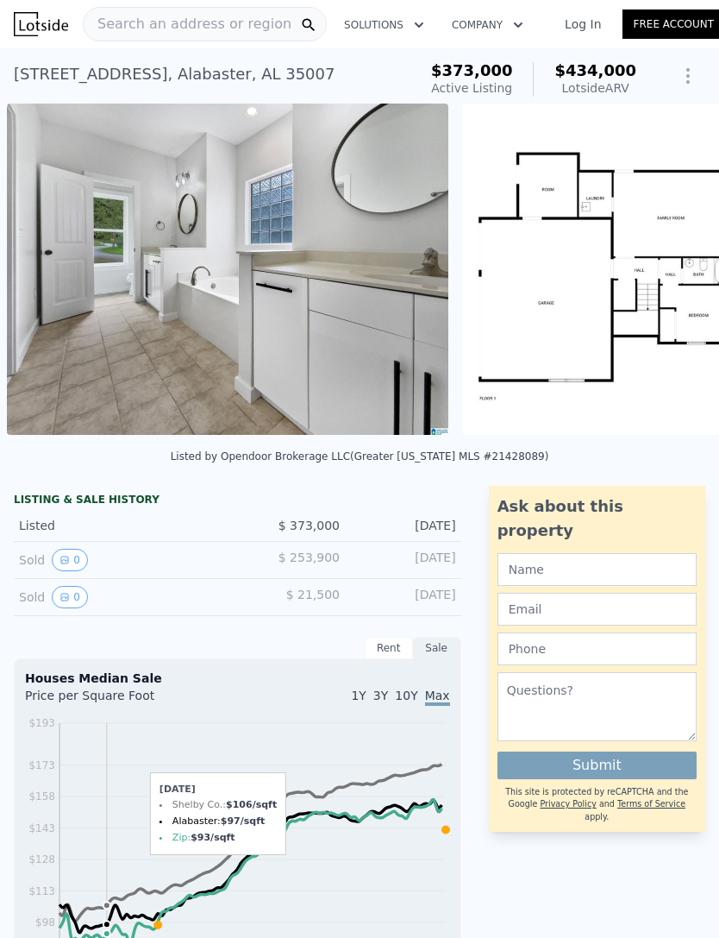
scroll to position [0, 0]
click at [323, 587] on span "$ 21,500" at bounding box center [312, 594] width 53 height 14
click at [82, 499] on div "LISTING & SALE HISTORY" at bounding box center [238, 501] width 448 height 17
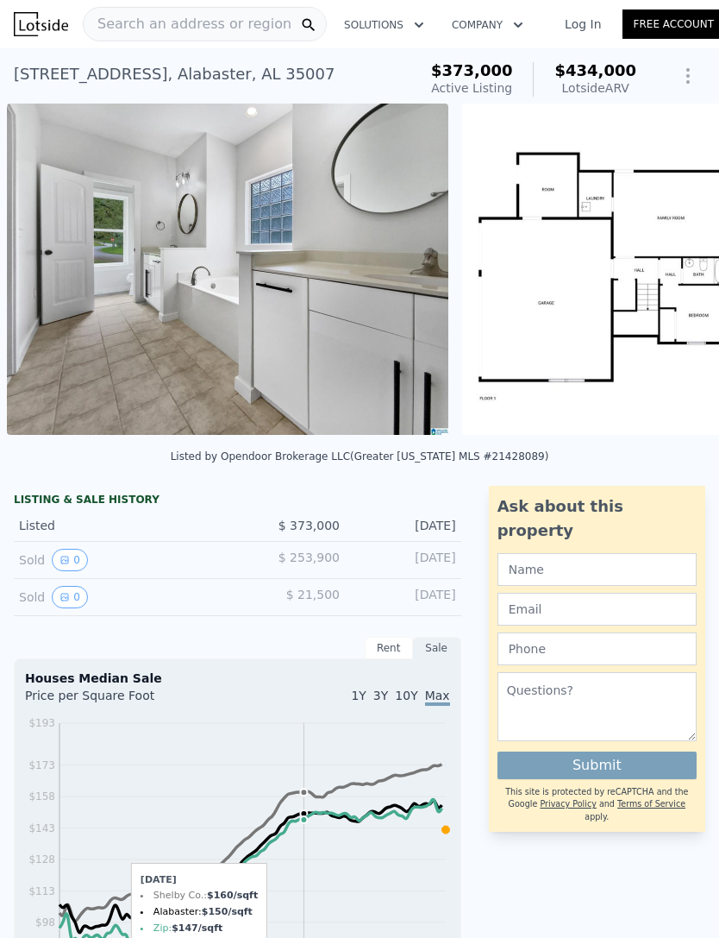
scroll to position [0, 10106]
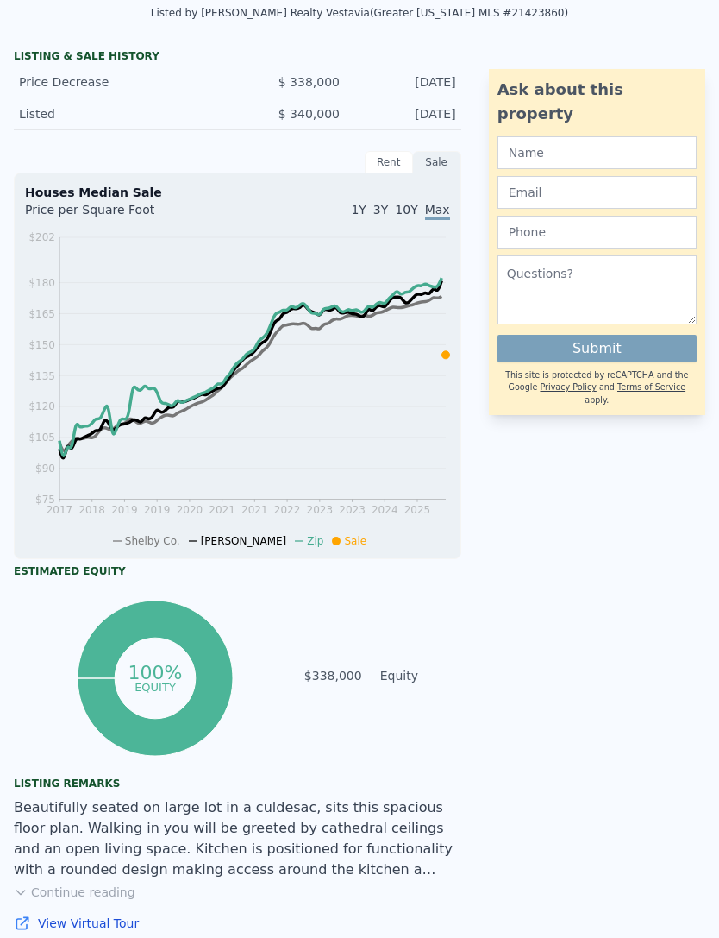
scroll to position [440, 0]
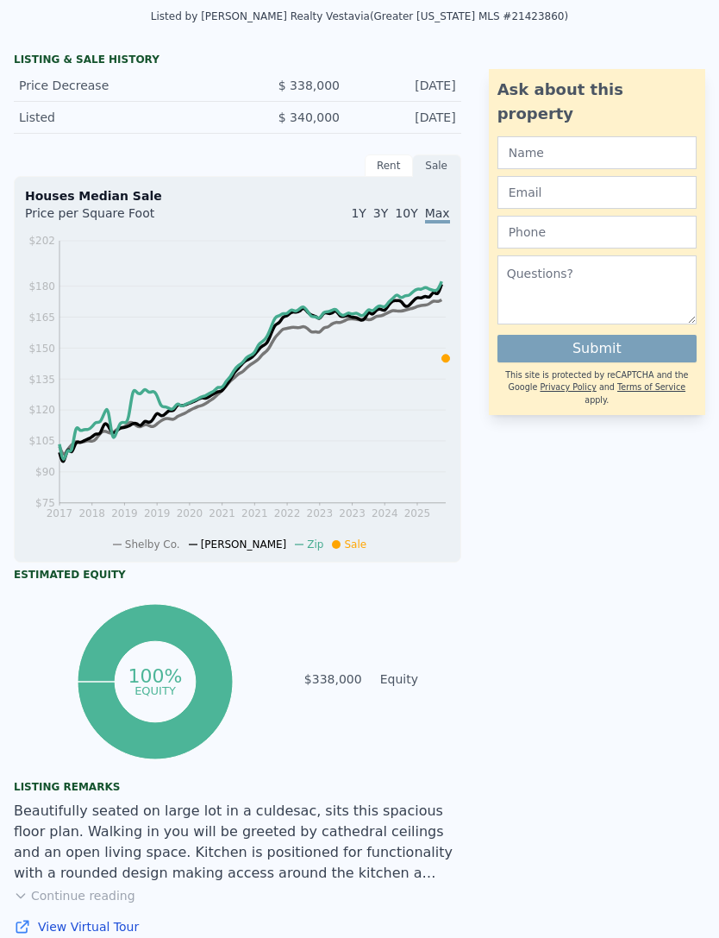
click at [72, 80] on div "Price Decrease" at bounding box center [121, 85] width 204 height 17
click at [40, 118] on div "Listed" at bounding box center [121, 117] width 204 height 17
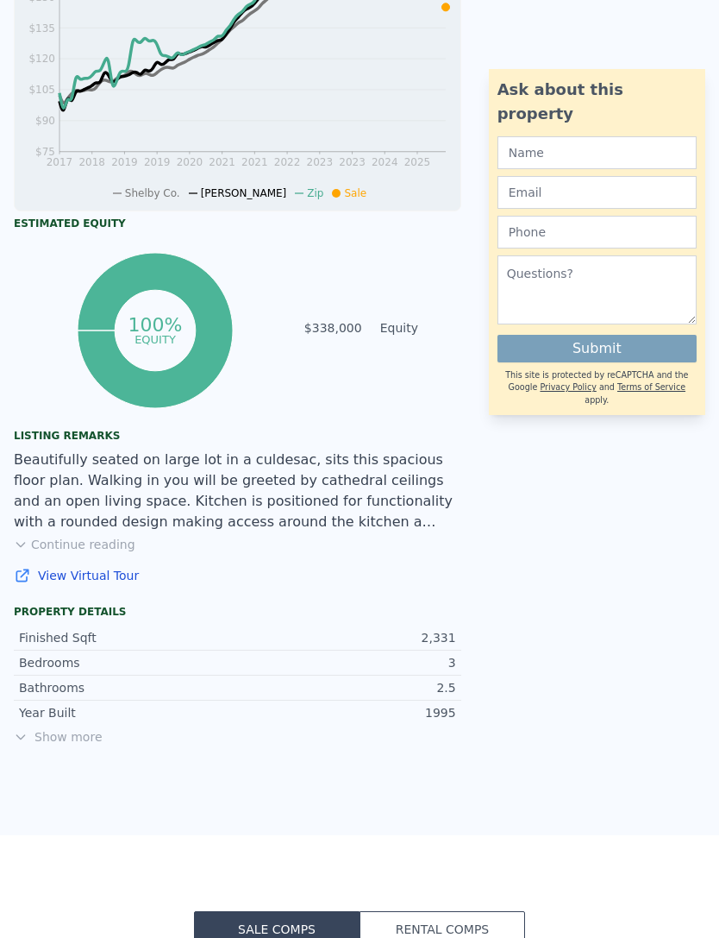
scroll to position [788, 0]
